Goal: Transaction & Acquisition: Download file/media

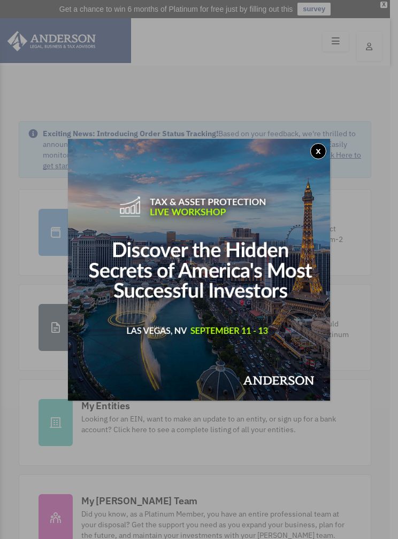
click at [328, 155] on img at bounding box center [199, 270] width 262 height 262
click at [318, 151] on button "x" at bounding box center [318, 151] width 16 height 16
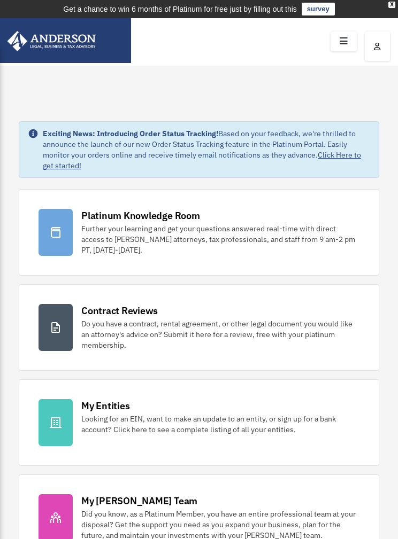
click at [343, 48] on icon at bounding box center [344, 41] width 16 height 17
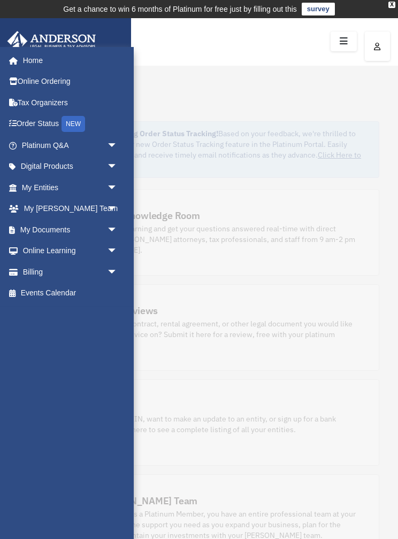
click at [58, 230] on link "My Documents arrow_drop_down" at bounding box center [70, 229] width 126 height 21
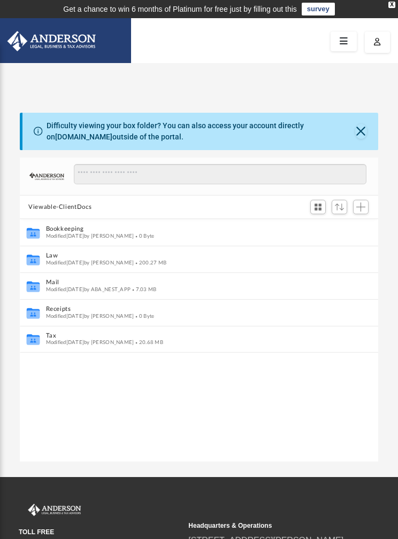
scroll to position [243, 358]
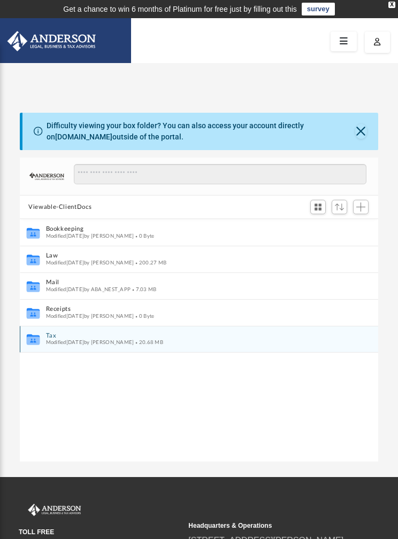
click at [64, 337] on button "Tax" at bounding box center [192, 335] width 292 height 7
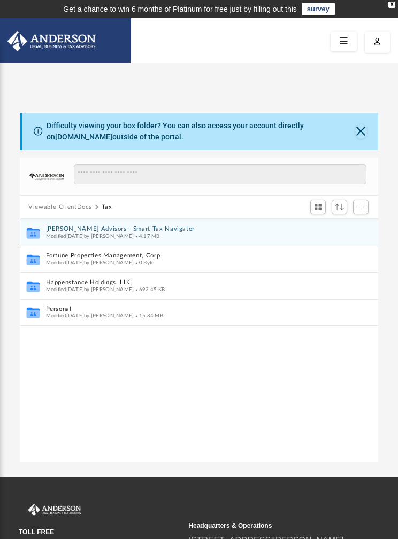
click at [60, 238] on span "Modified Thu Jul 24 2025 by Danelle Fortune" at bounding box center [90, 236] width 88 height 5
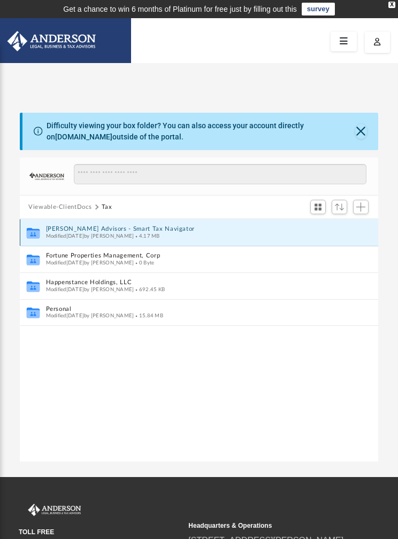
click at [59, 229] on button "[PERSON_NAME] Advisors - Smart Tax Navigator" at bounding box center [192, 229] width 292 height 7
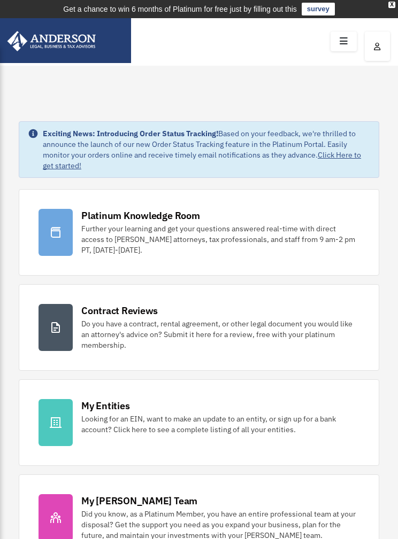
click at [346, 42] on icon at bounding box center [344, 41] width 16 height 17
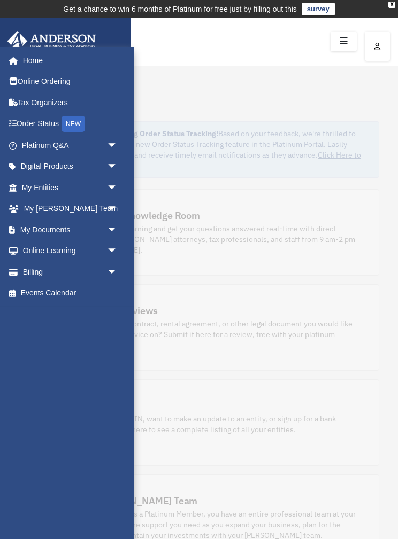
click at [45, 228] on link "My Documents arrow_drop_down" at bounding box center [70, 229] width 126 height 21
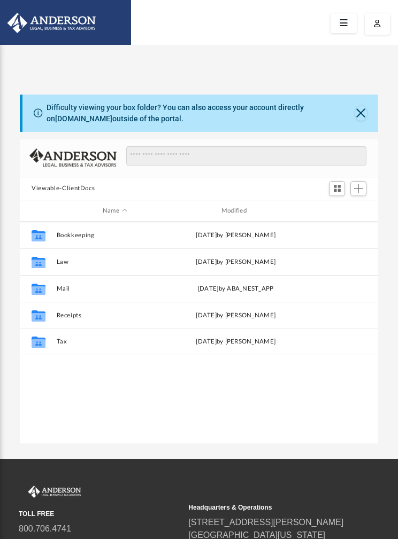
scroll to position [243, 358]
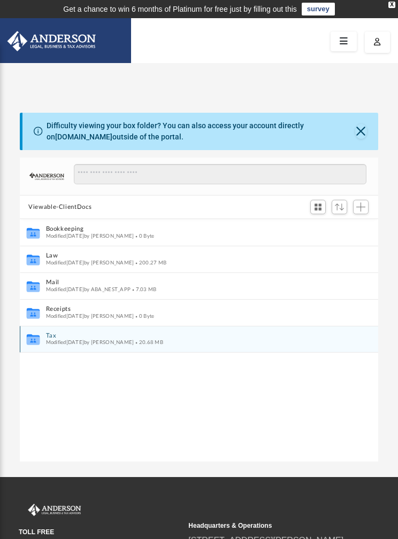
click at [66, 336] on button "Tax" at bounding box center [192, 335] width 292 height 7
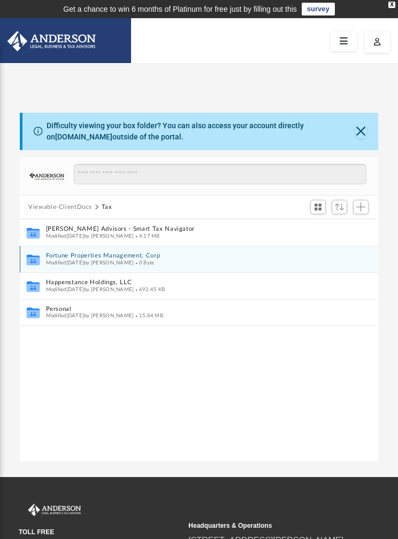
click at [55, 256] on button "Fortune Properties Management, Corp" at bounding box center [192, 256] width 292 height 7
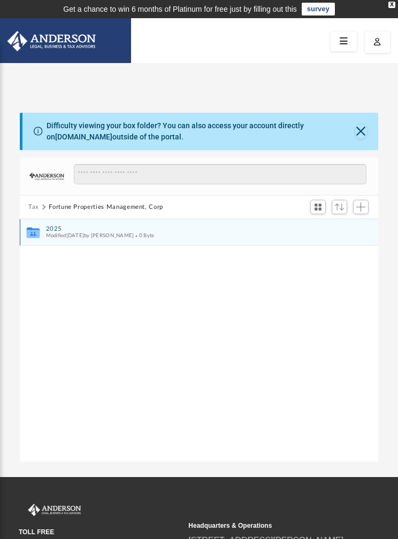
click at [66, 229] on button "2025" at bounding box center [192, 229] width 292 height 7
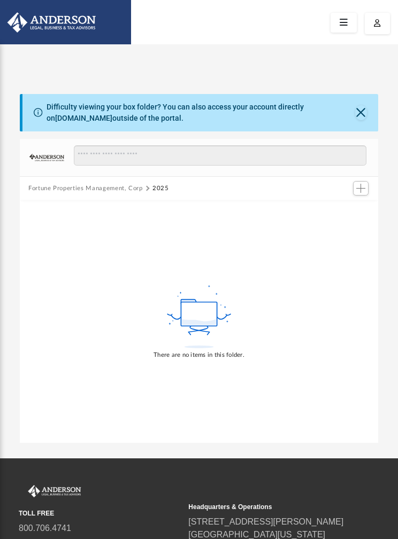
scroll to position [2, 0]
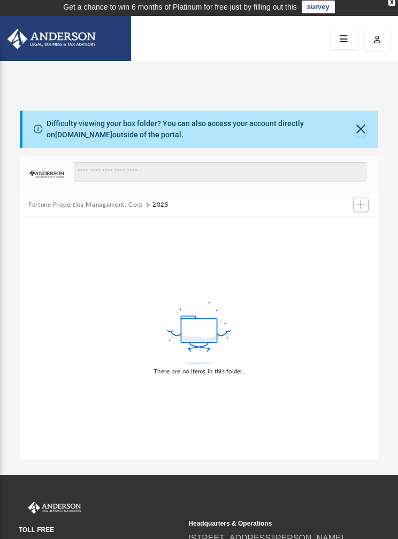
click at [359, 133] on button "Close" at bounding box center [361, 129] width 12 height 15
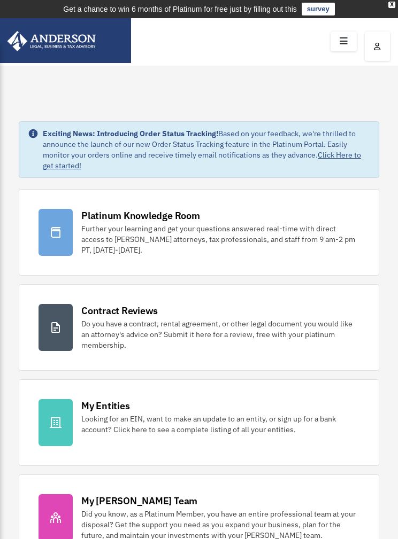
click at [346, 38] on icon at bounding box center [344, 41] width 16 height 17
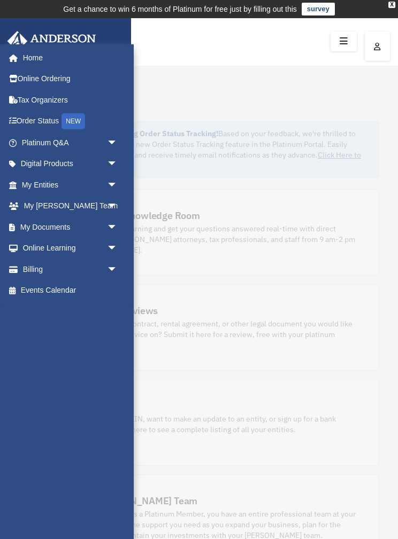
click at [31, 222] on link "My Documents arrow_drop_down" at bounding box center [70, 226] width 126 height 21
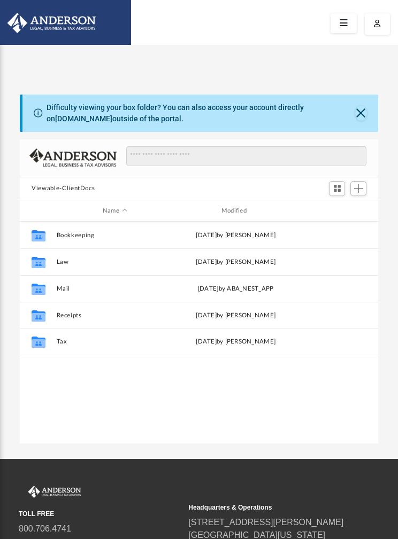
scroll to position [243, 358]
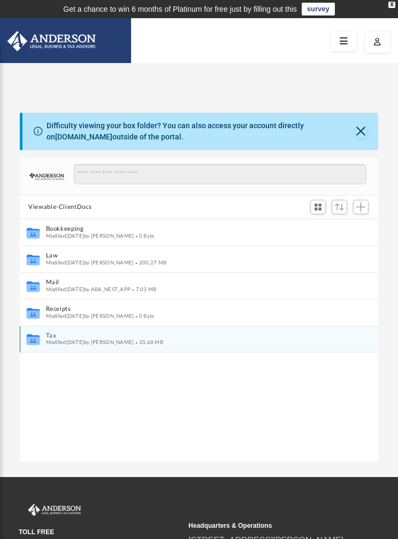
click at [47, 337] on button "Tax" at bounding box center [192, 335] width 292 height 7
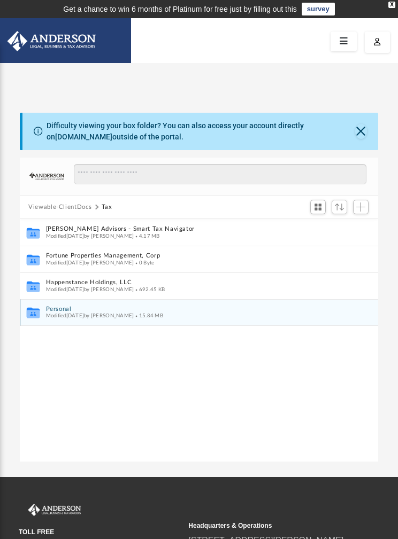
click at [51, 311] on button "Personal" at bounding box center [192, 309] width 292 height 7
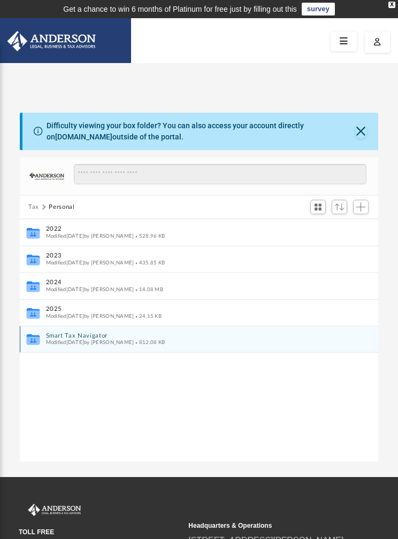
click at [55, 336] on button "Smart Tax Navigator" at bounding box center [192, 335] width 292 height 7
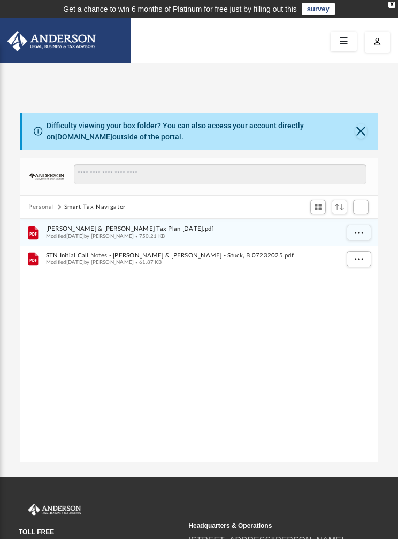
click at [64, 228] on span "[PERSON_NAME] & [PERSON_NAME] Tax Plan [DATE].pdf" at bounding box center [192, 229] width 292 height 7
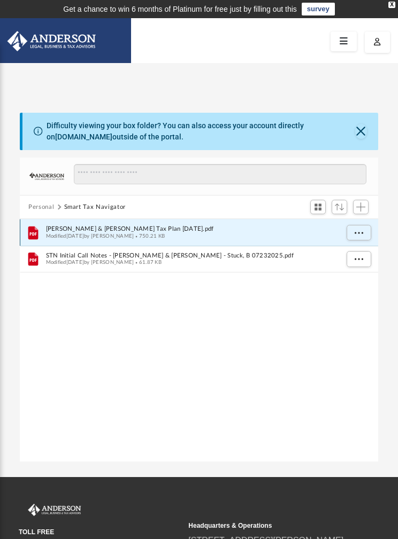
click at [76, 234] on span "Modified [DATE] by [PERSON_NAME]" at bounding box center [90, 236] width 88 height 5
click at [40, 231] on icon "File" at bounding box center [33, 233] width 16 height 17
click at [149, 230] on span "[PERSON_NAME] & [PERSON_NAME] Tax Plan [DATE].pdf" at bounding box center [192, 229] width 292 height 7
click at [73, 234] on span "Modified [DATE] by [PERSON_NAME]" at bounding box center [90, 236] width 88 height 5
click at [36, 239] on icon "File" at bounding box center [33, 233] width 16 height 17
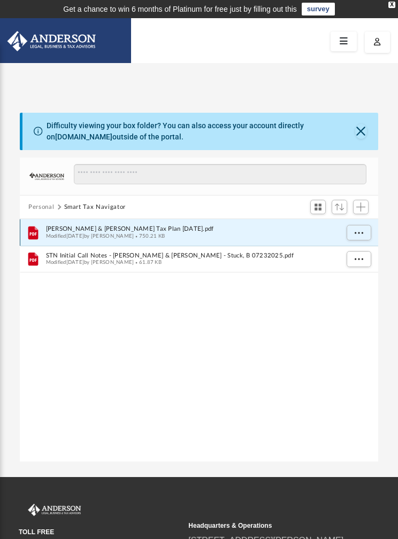
click at [366, 231] on button "More options" at bounding box center [358, 233] width 25 height 16
click at [353, 272] on li "Download" at bounding box center [349, 270] width 31 height 11
